Goal: Information Seeking & Learning: Learn about a topic

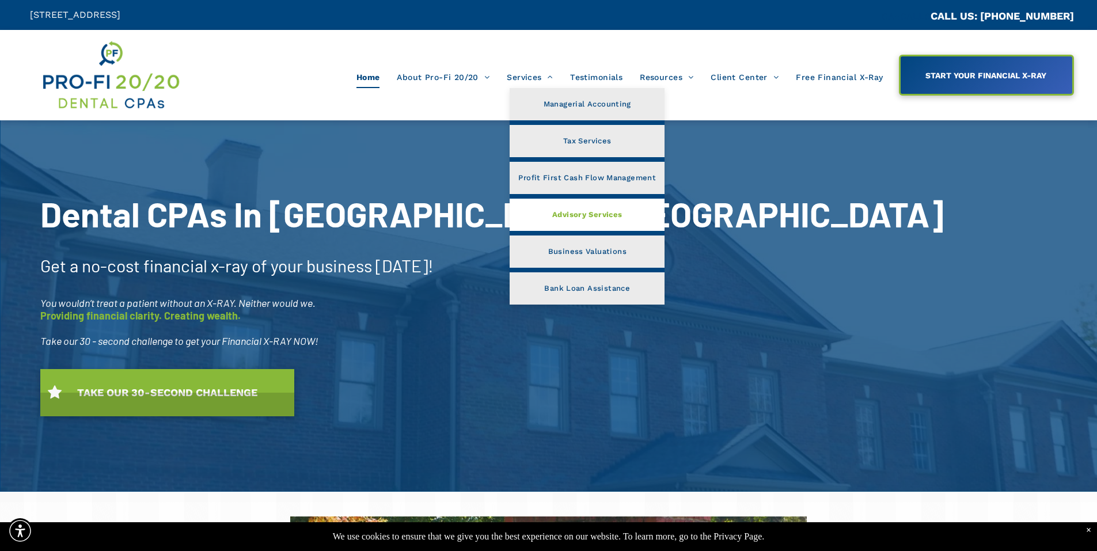
click at [632, 212] on link "Advisory Services" at bounding box center [587, 215] width 155 height 32
